Goal: Entertainment & Leisure: Consume media (video, audio)

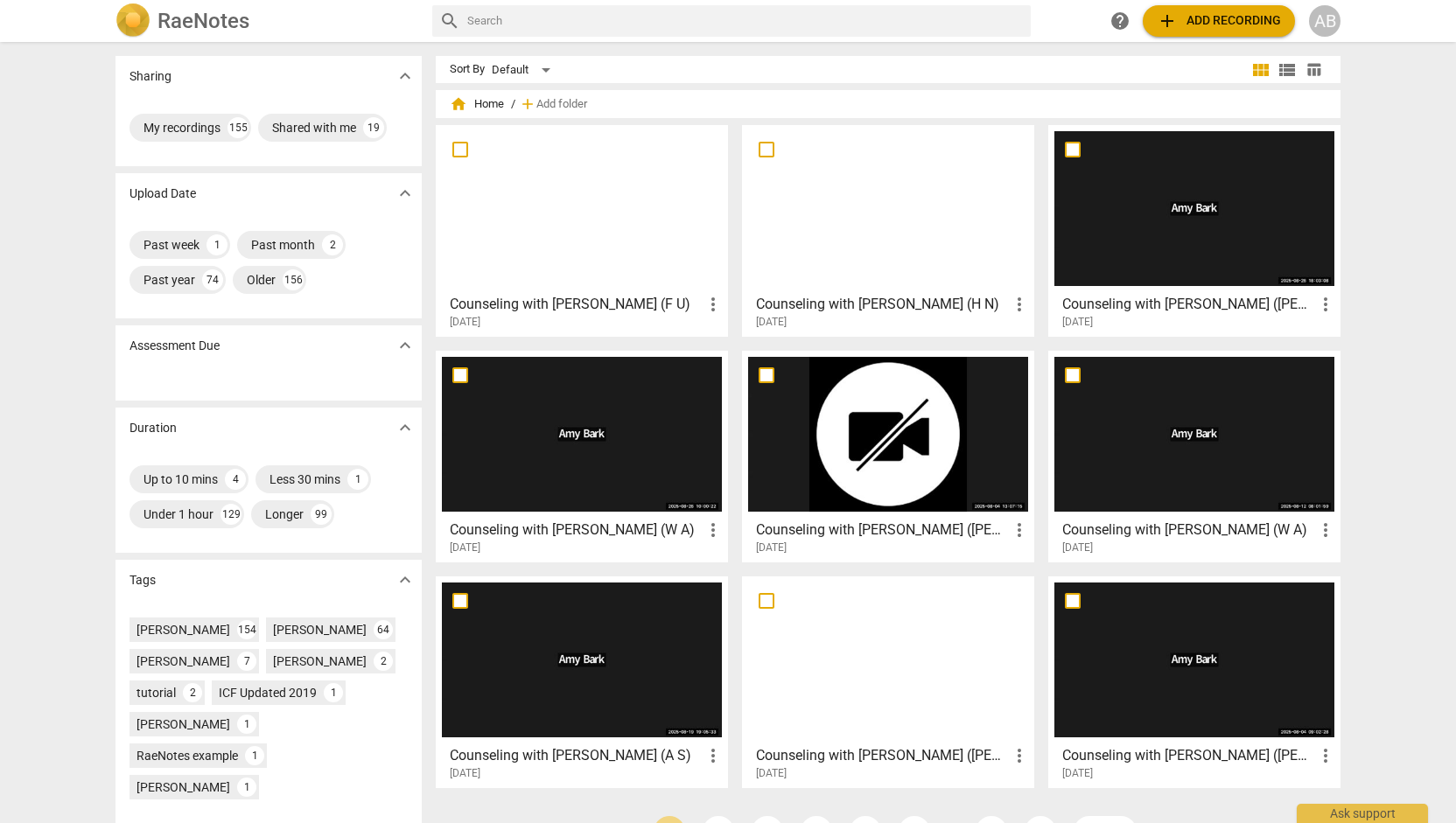
click at [643, 267] on div at bounding box center [582, 209] width 280 height 155
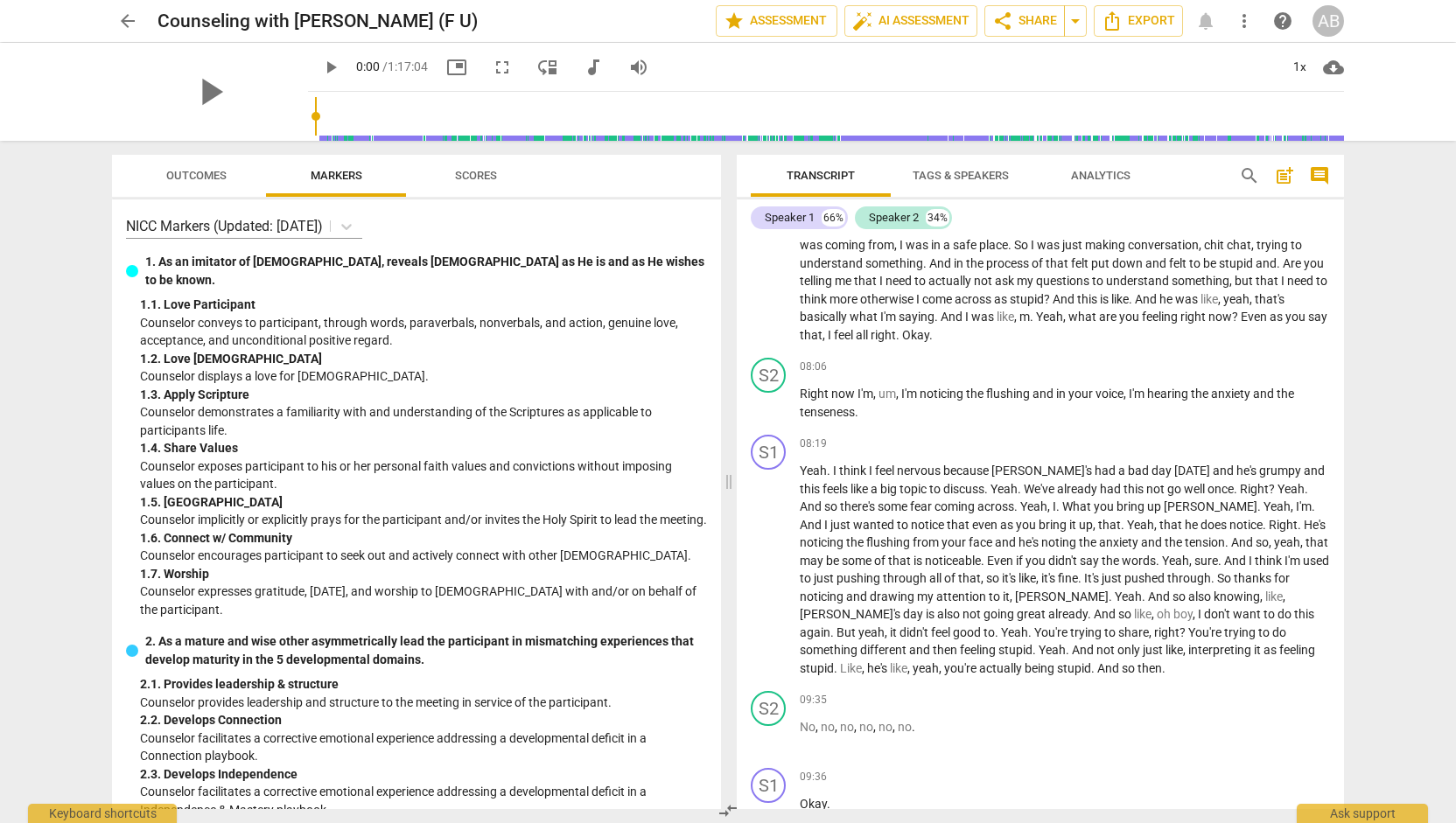
scroll to position [2659, 0]
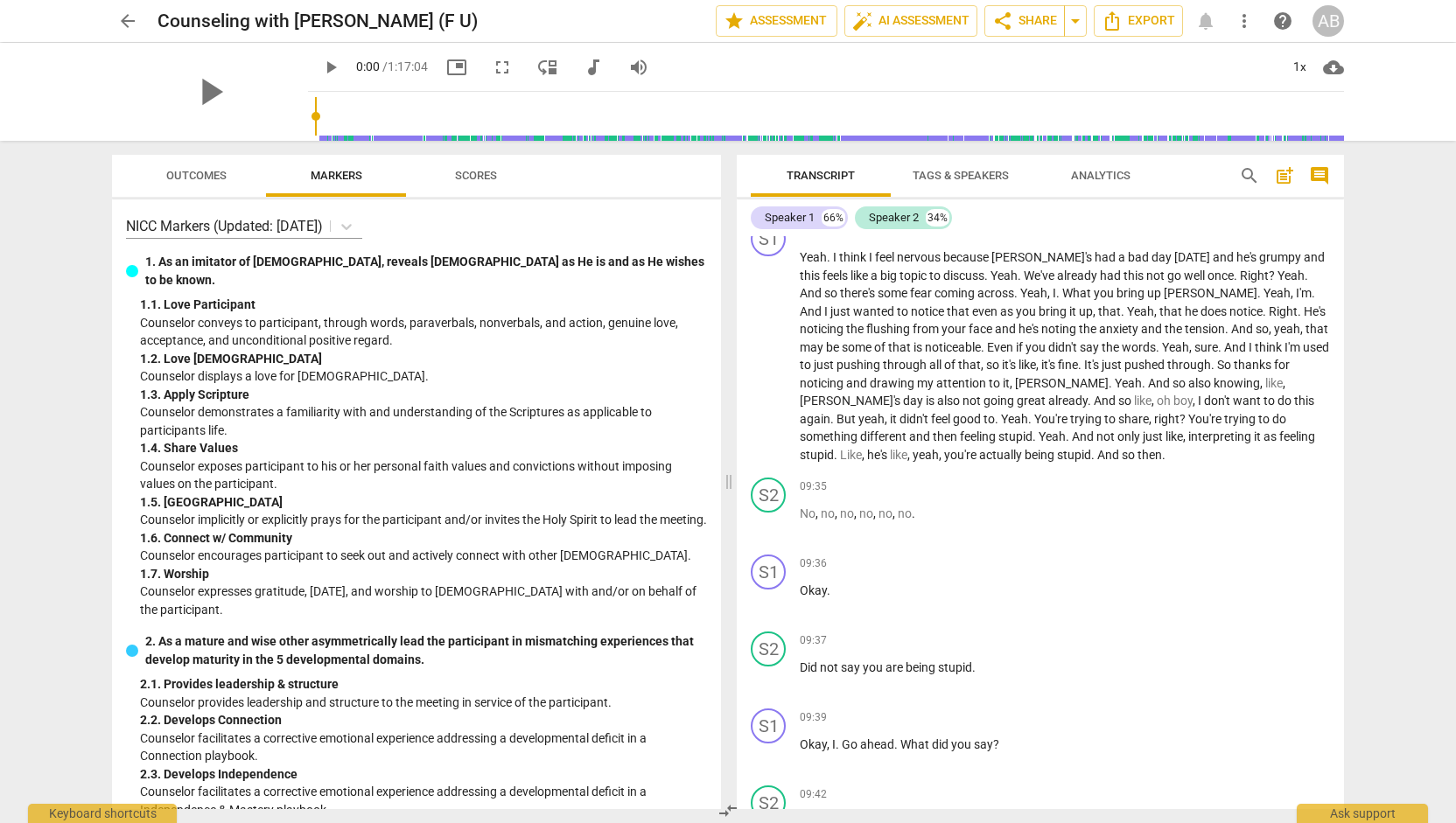
click at [320, 73] on span "play_arrow" at bounding box center [330, 67] width 21 height 21
click at [446, 65] on span "picture_in_picture" at bounding box center [456, 67] width 21 height 21
click at [662, 116] on input "range" at bounding box center [829, 116] width 1029 height 56
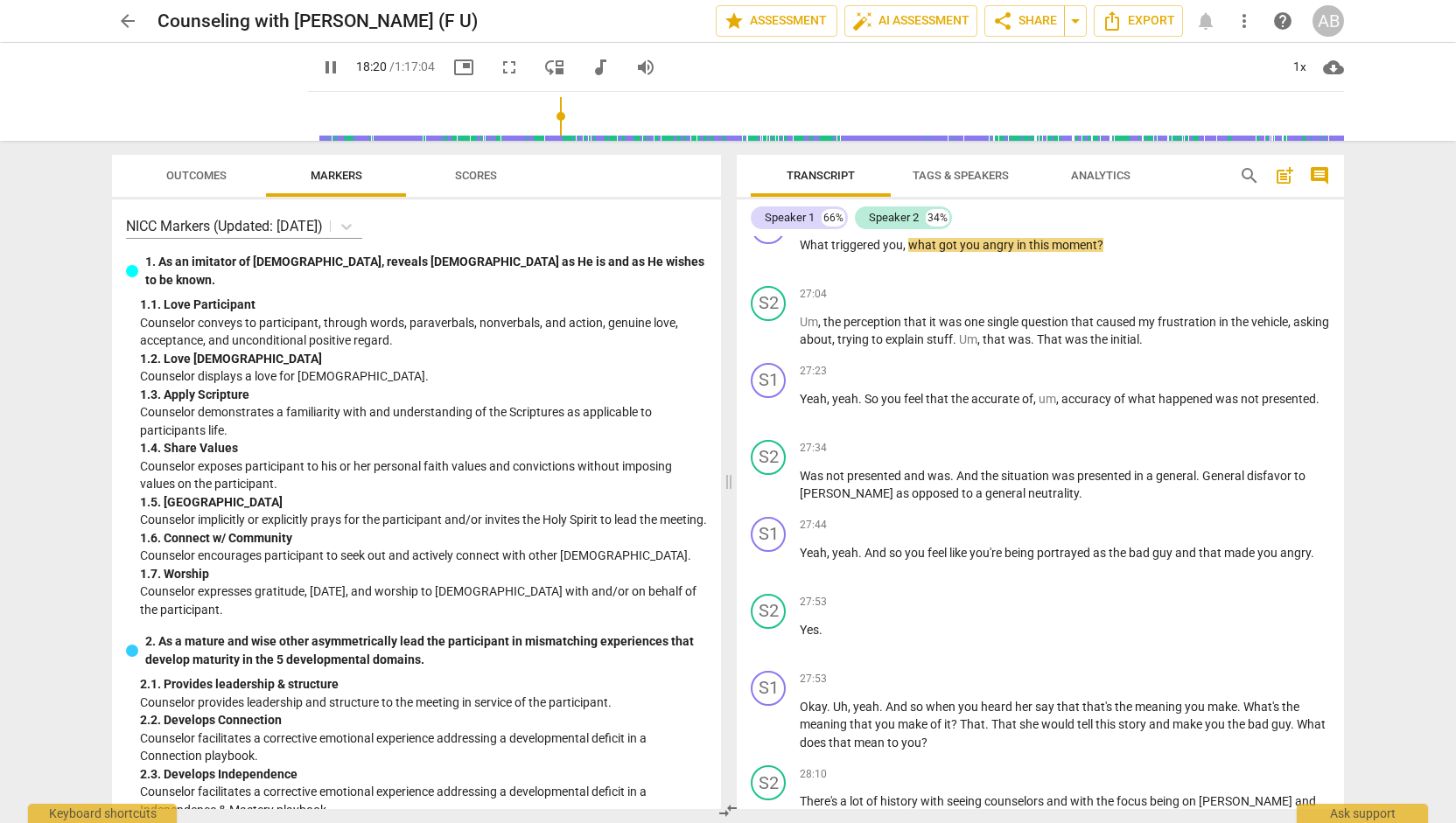
click at [543, 111] on input "range" at bounding box center [829, 116] width 1029 height 56
click at [522, 118] on input "range" at bounding box center [829, 116] width 1029 height 56
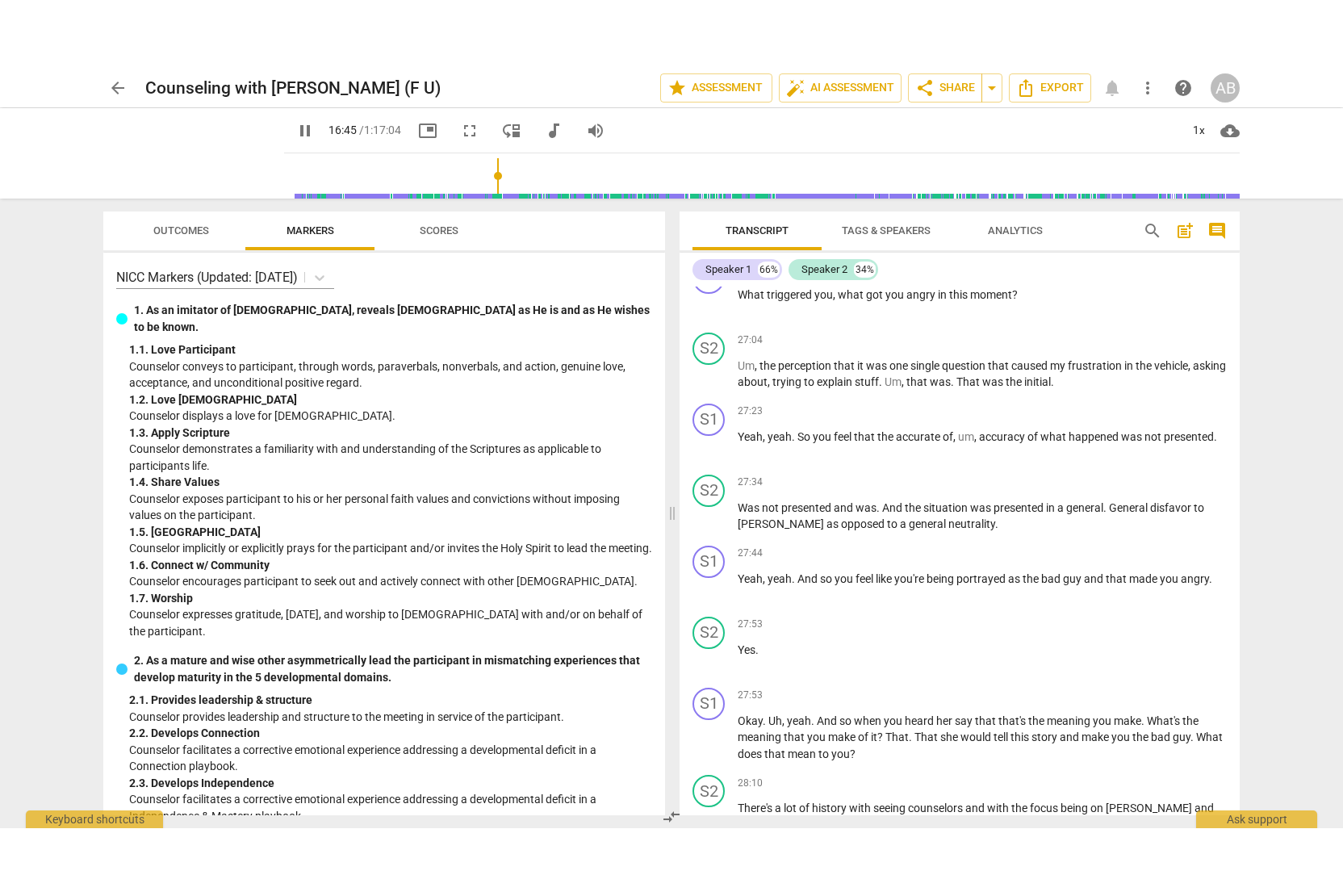
scroll to position [5436, 0]
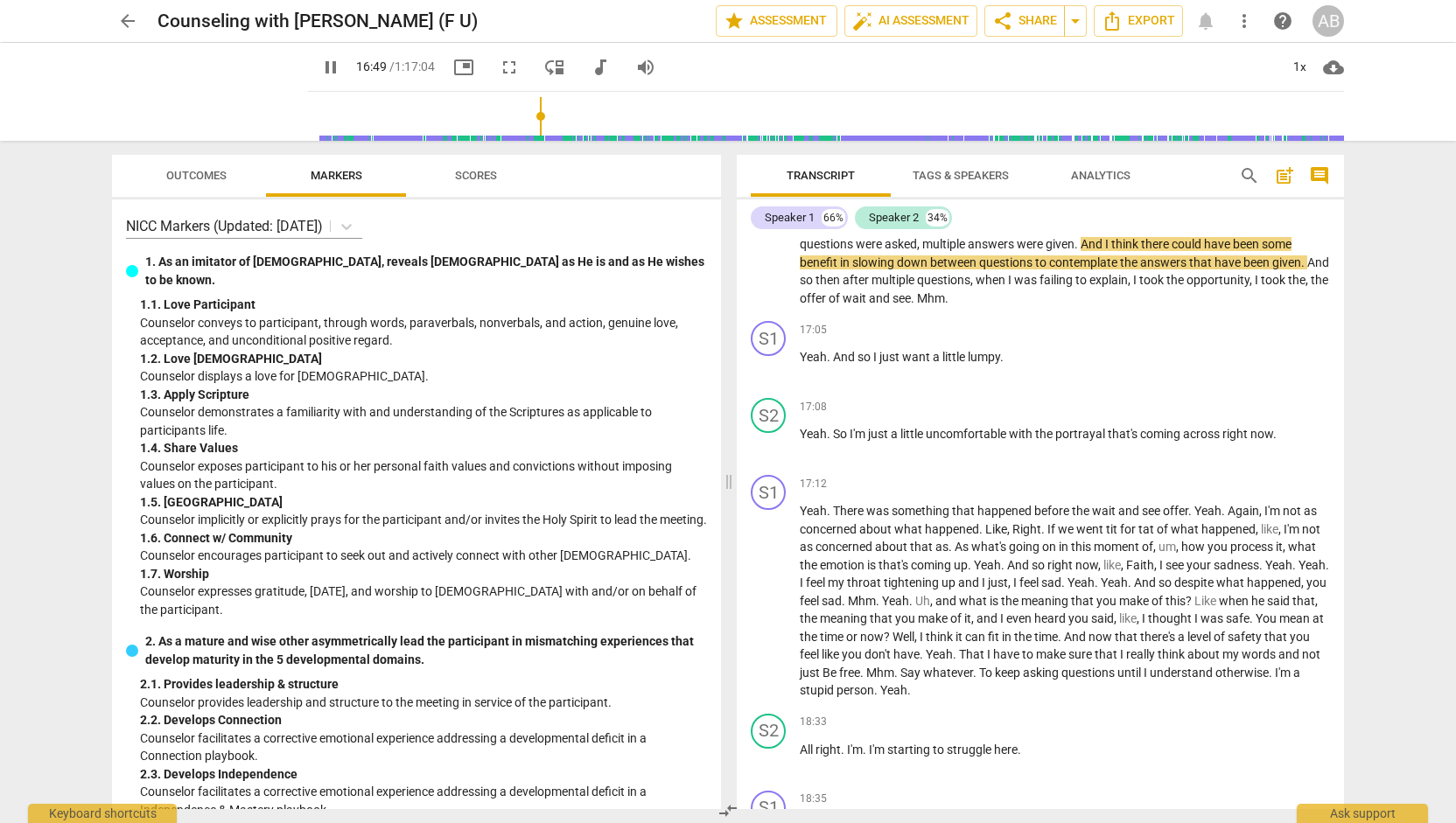
click at [506, 121] on input "range" at bounding box center [829, 116] width 1029 height 56
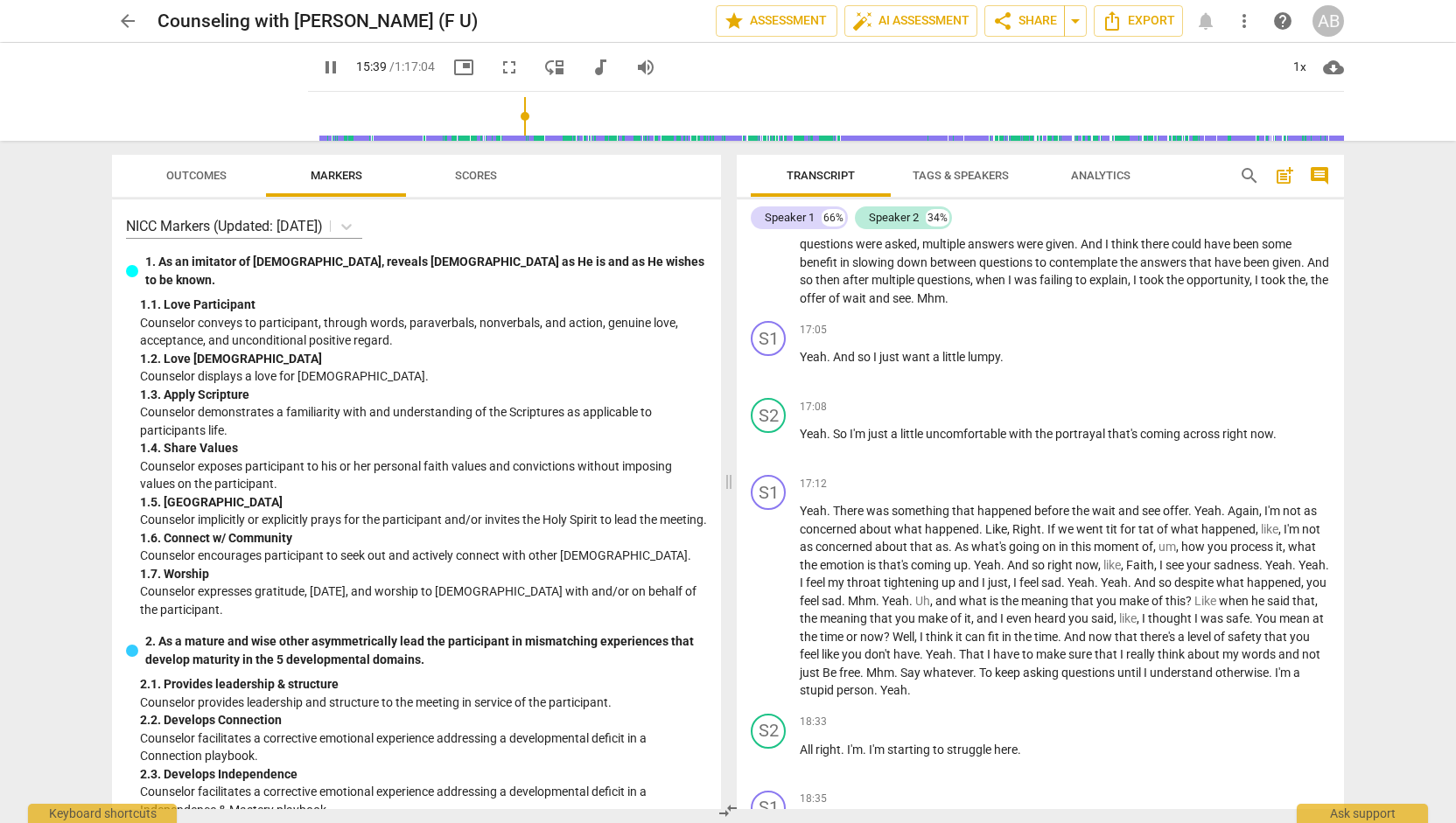
click at [453, 63] on span "picture_in_picture" at bounding box center [464, 67] width 21 height 21
click at [499, 66] on span "fullscreen" at bounding box center [509, 67] width 21 height 21
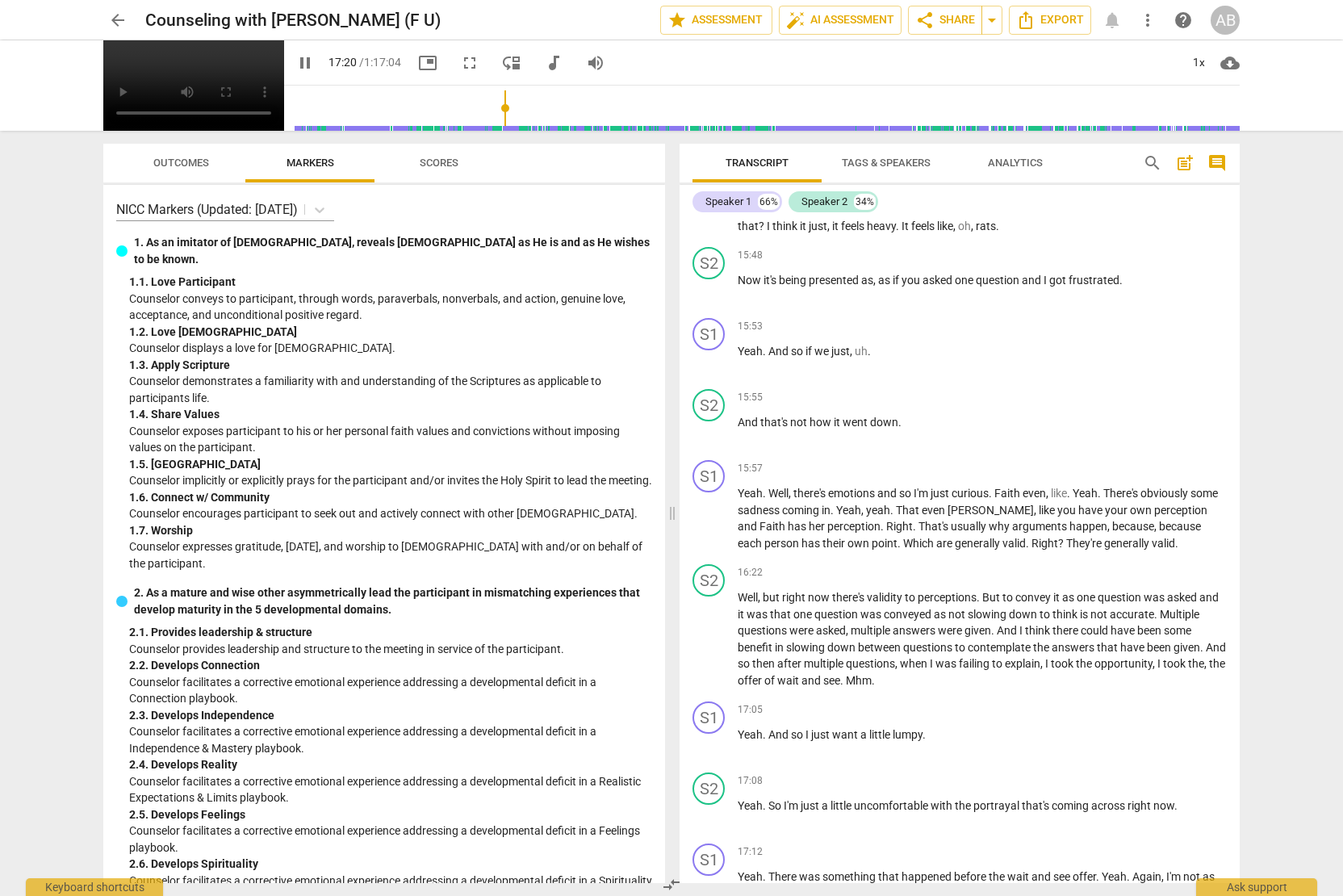
scroll to position [5698, 0]
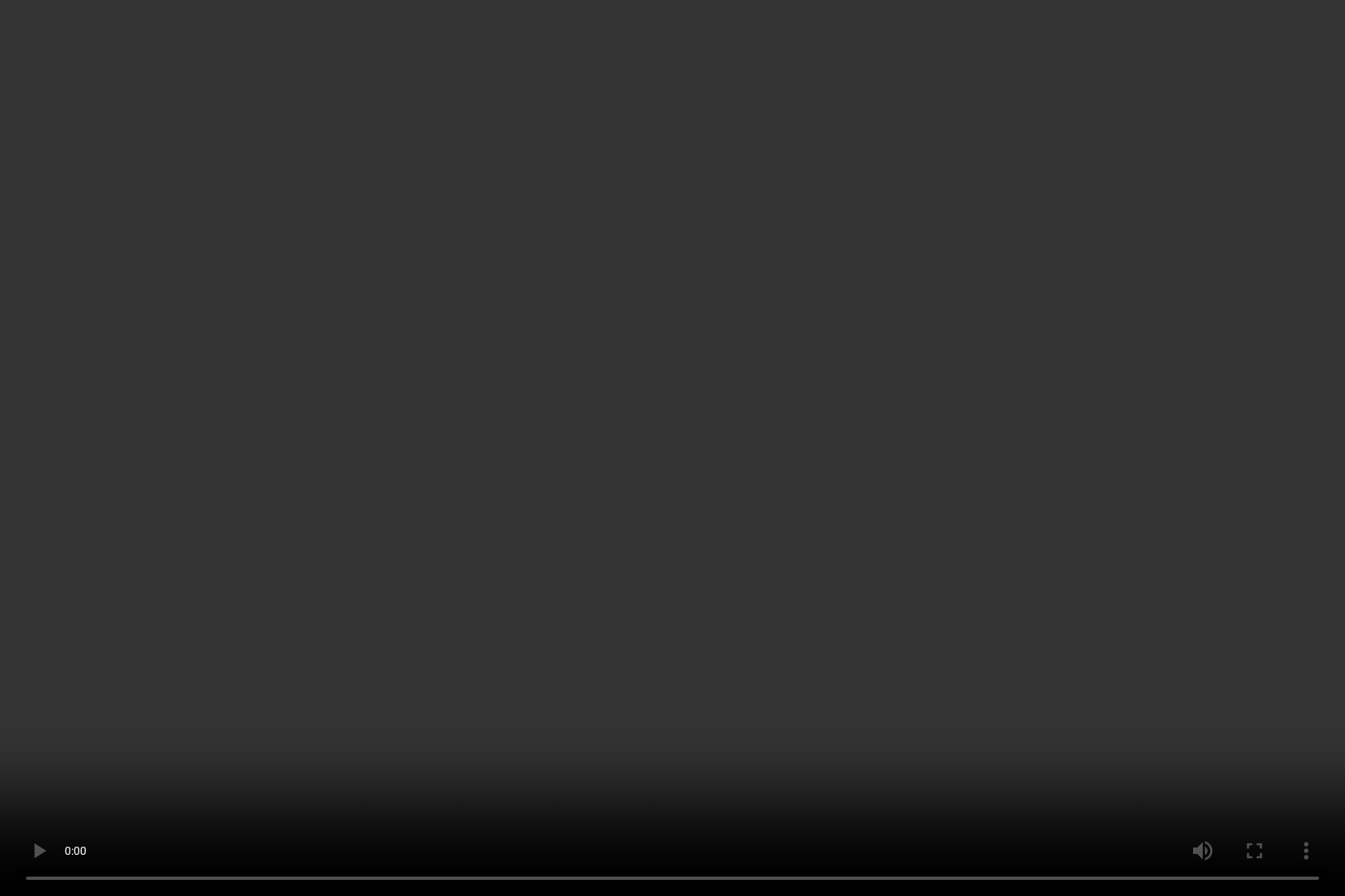
click at [755, 399] on video at bounding box center [672, 448] width 1345 height 896
click at [637, 435] on video at bounding box center [672, 448] width 1345 height 896
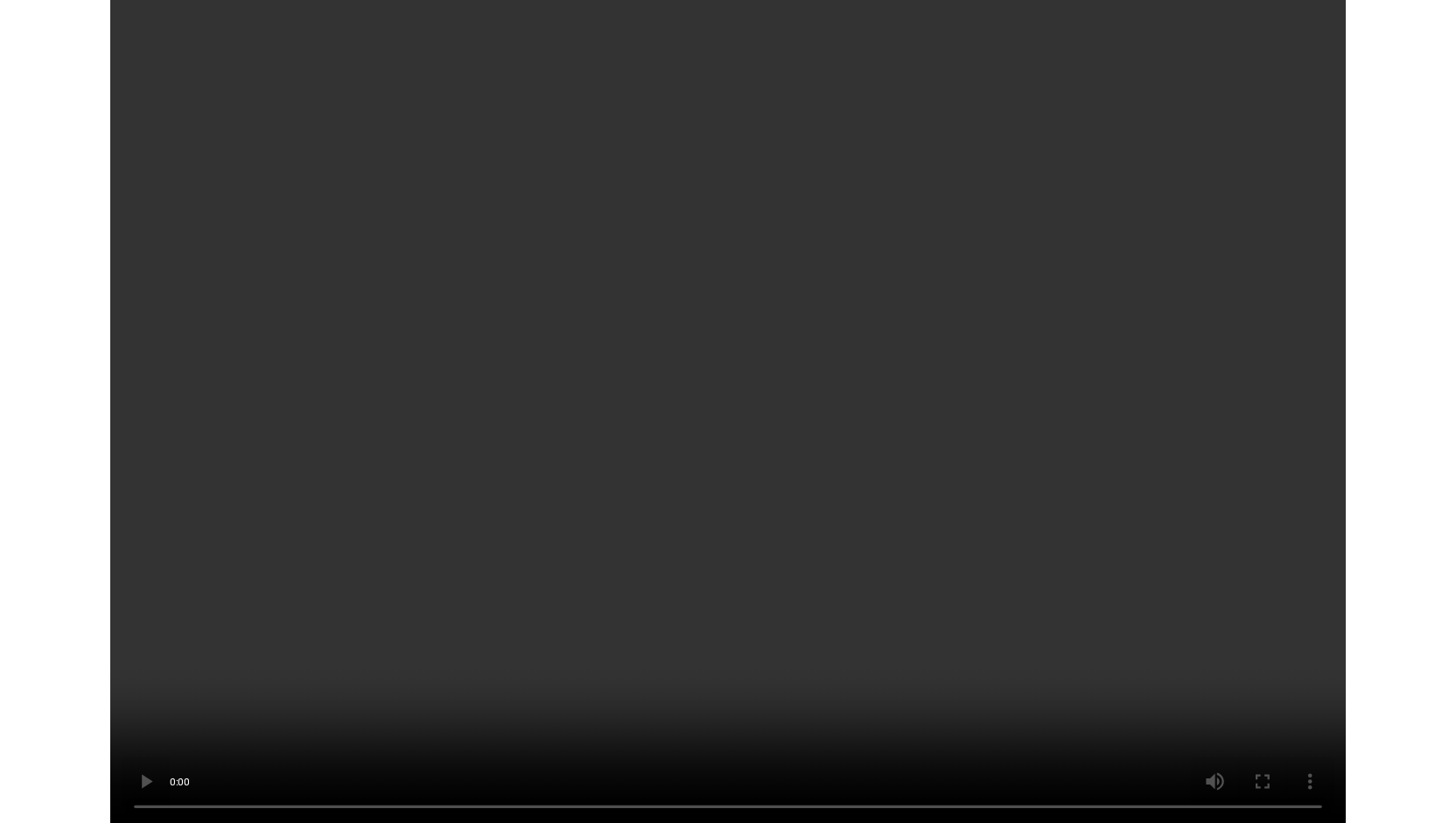
scroll to position [10036, 0]
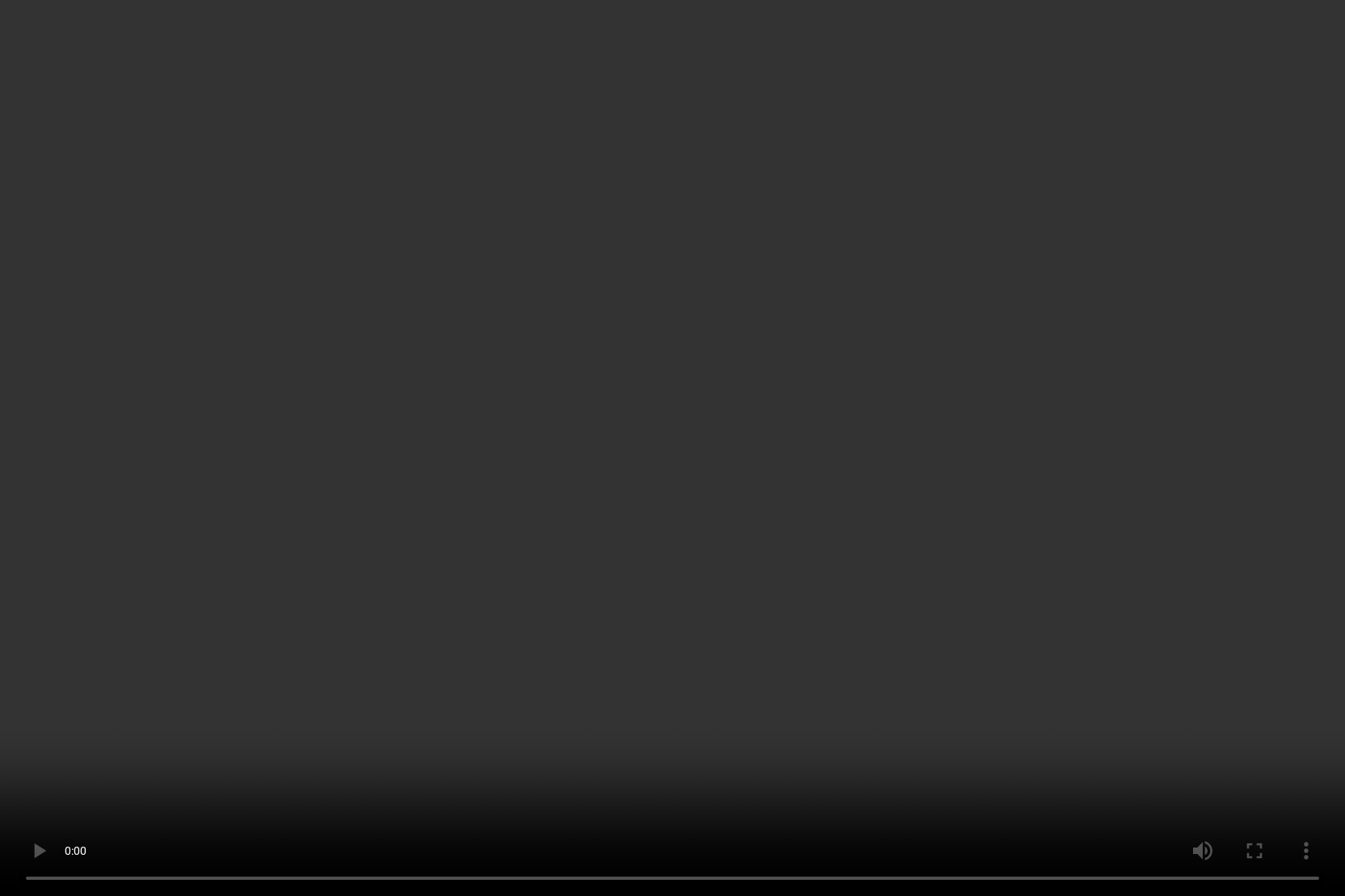
drag, startPoint x: 803, startPoint y: 77, endPoint x: 958, endPoint y: 5, distance: 170.9
click at [803, 77] on video at bounding box center [672, 448] width 1345 height 896
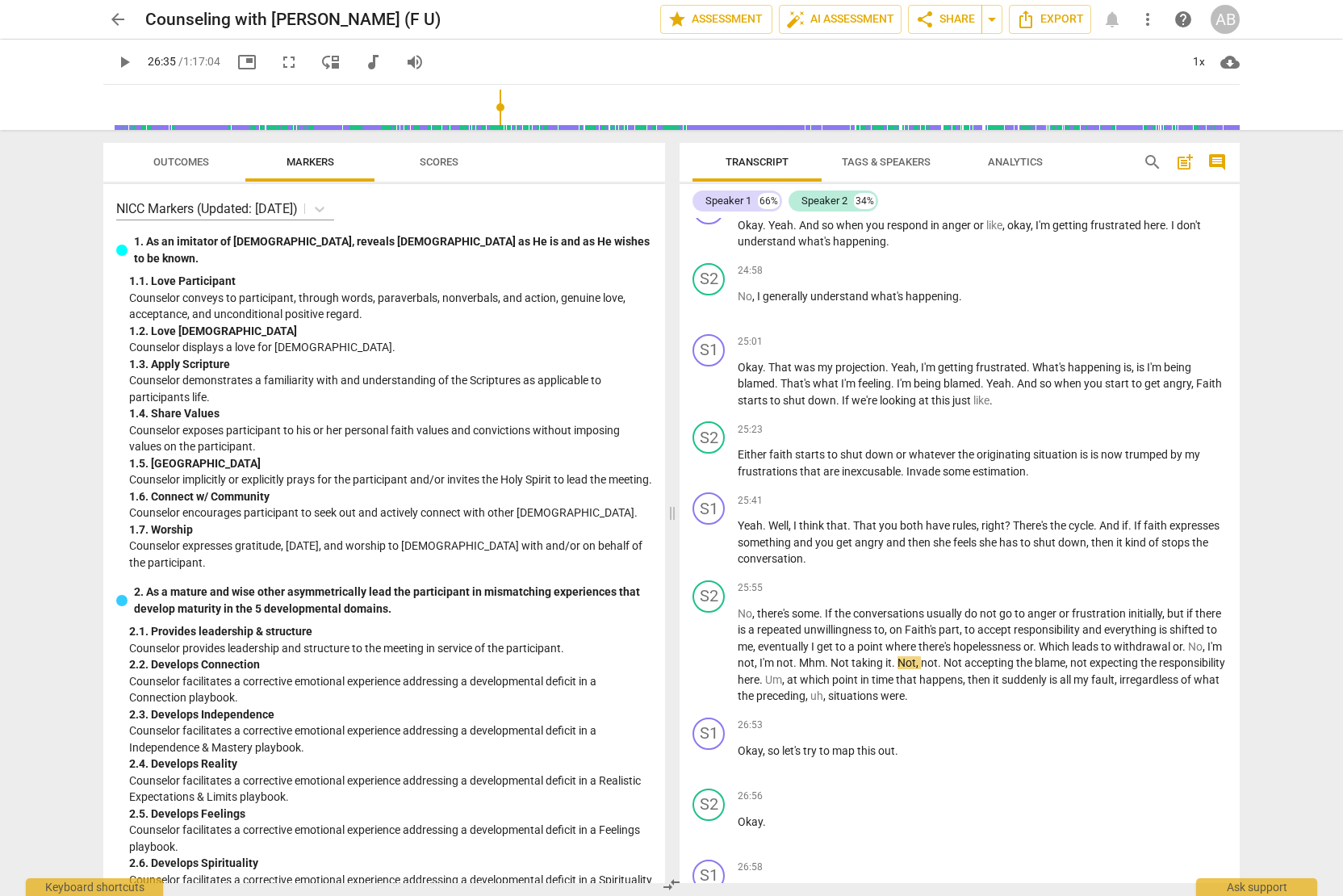
type input "1596"
